Goal: Check status: Check status

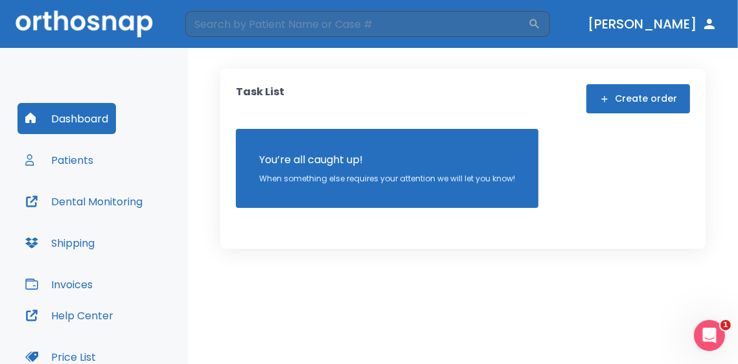
click at [60, 152] on button "Patients" at bounding box center [60, 160] width 84 height 31
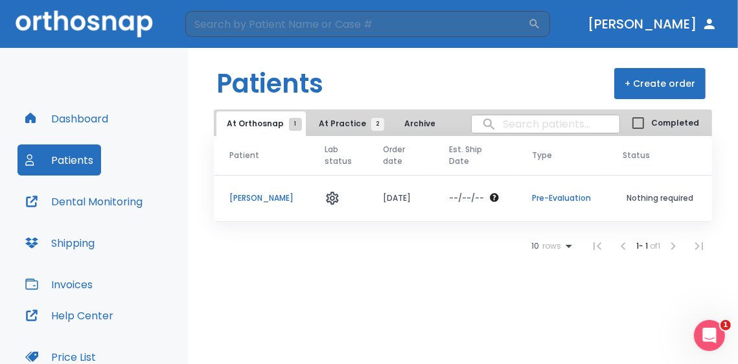
click at [332, 125] on span "At Practice 2" at bounding box center [348, 124] width 59 height 12
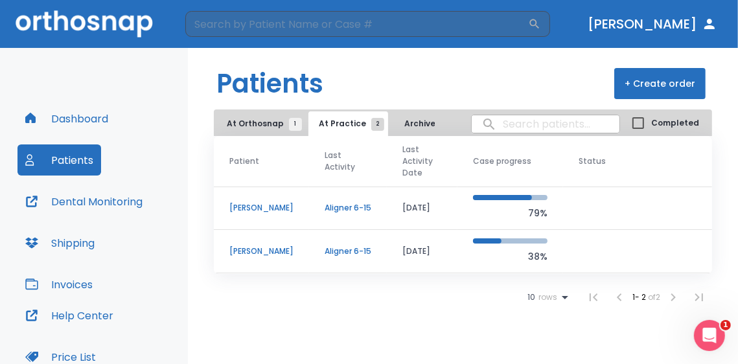
click at [245, 249] on p "[PERSON_NAME]" at bounding box center [261, 252] width 64 height 12
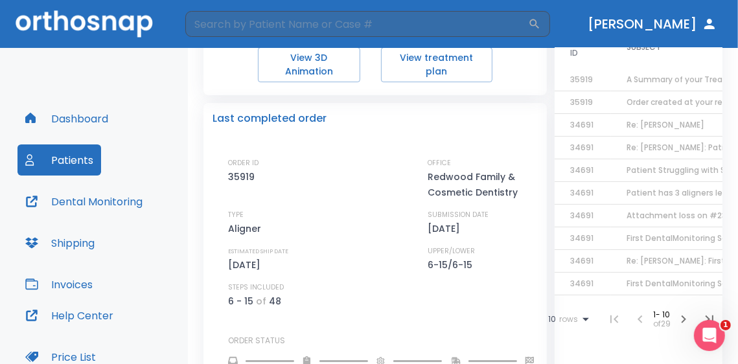
scroll to position [26, 0]
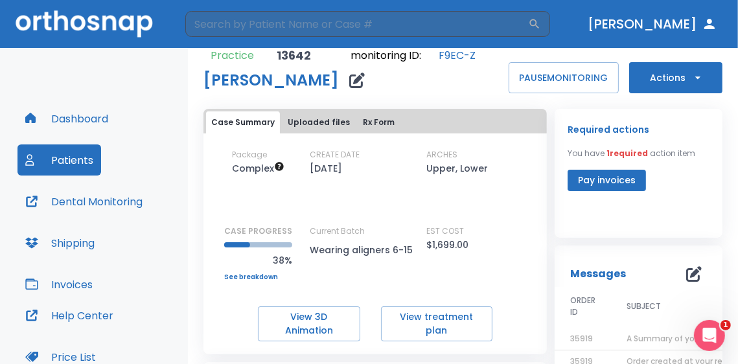
click at [321, 119] on button "Uploaded files" at bounding box center [319, 122] width 73 height 22
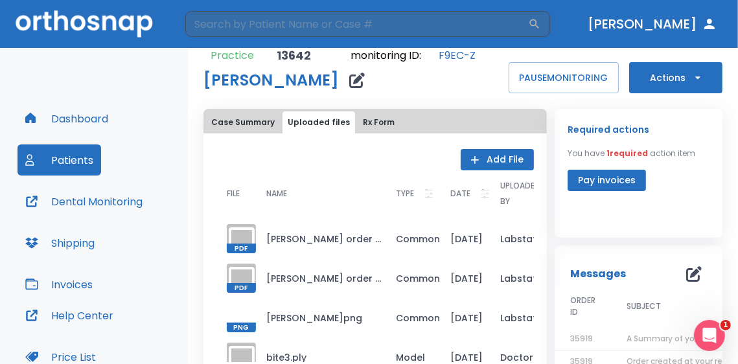
click at [373, 124] on button "Rx Form" at bounding box center [379, 122] width 42 height 22
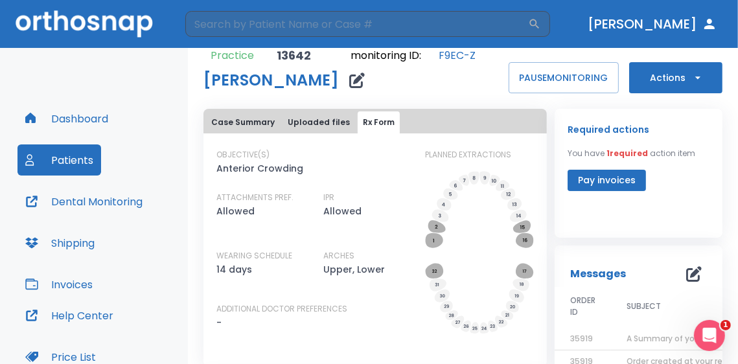
scroll to position [0, 0]
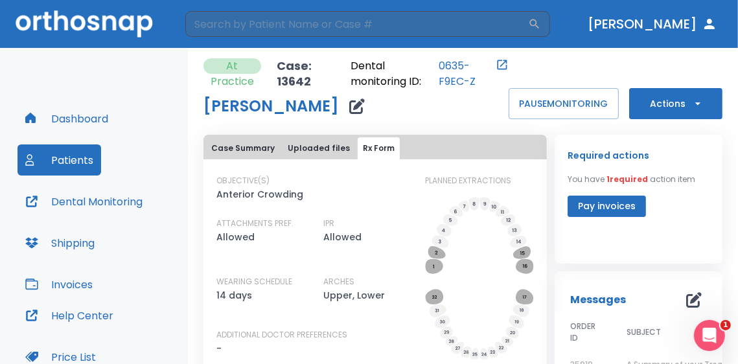
click at [31, 204] on icon "button" at bounding box center [31, 201] width 13 height 13
